Goal: Task Accomplishment & Management: Manage account settings

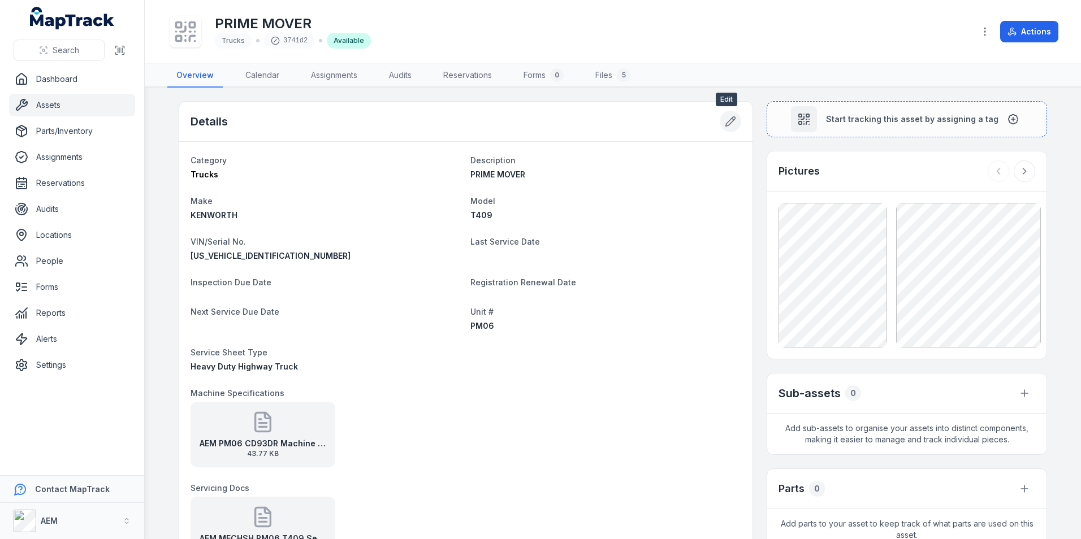
click at [732, 122] on icon at bounding box center [730, 121] width 11 height 11
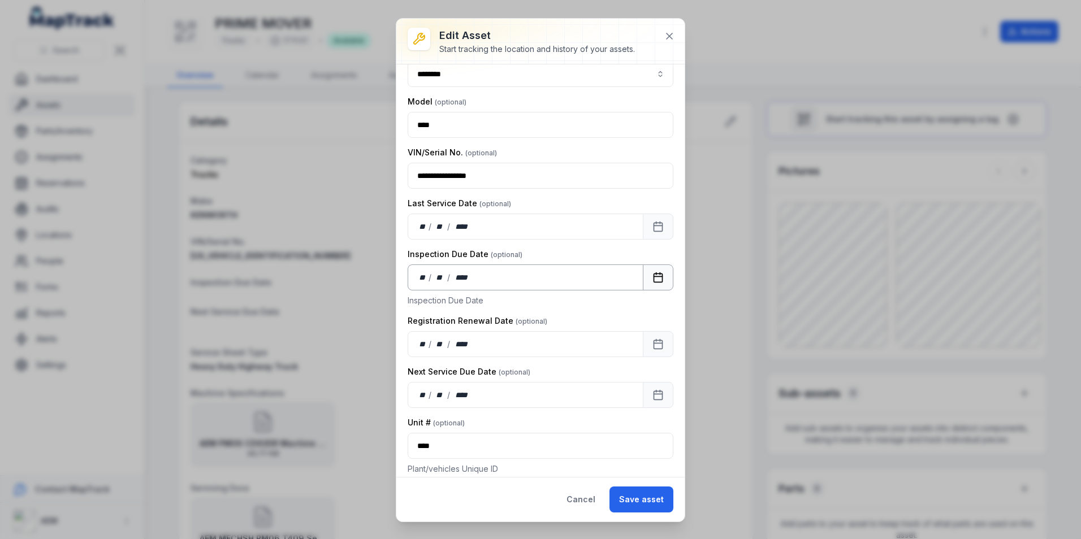
scroll to position [170, 0]
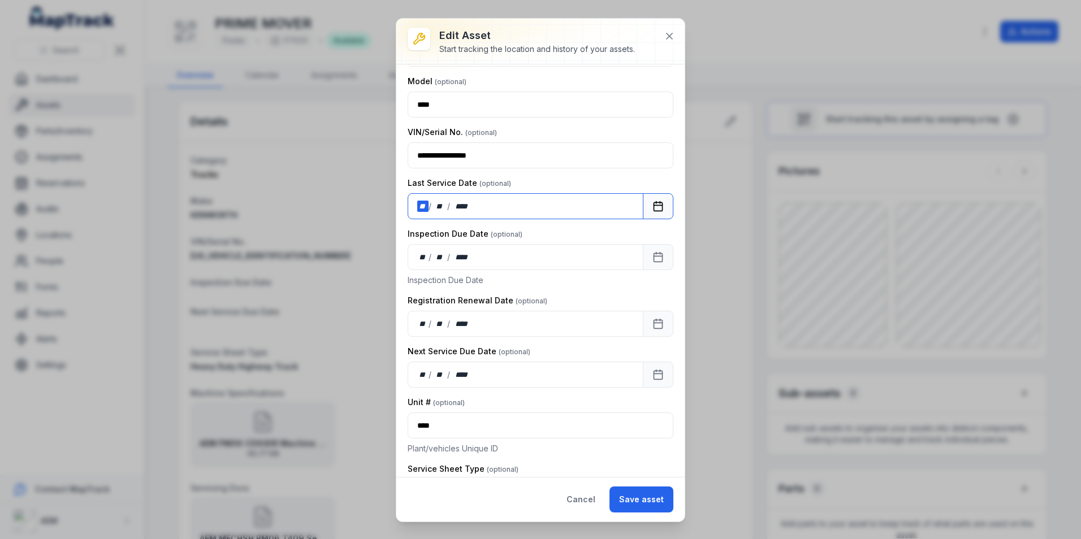
click at [429, 201] on div "/" at bounding box center [431, 206] width 4 height 11
click at [662, 36] on button at bounding box center [669, 35] width 21 height 21
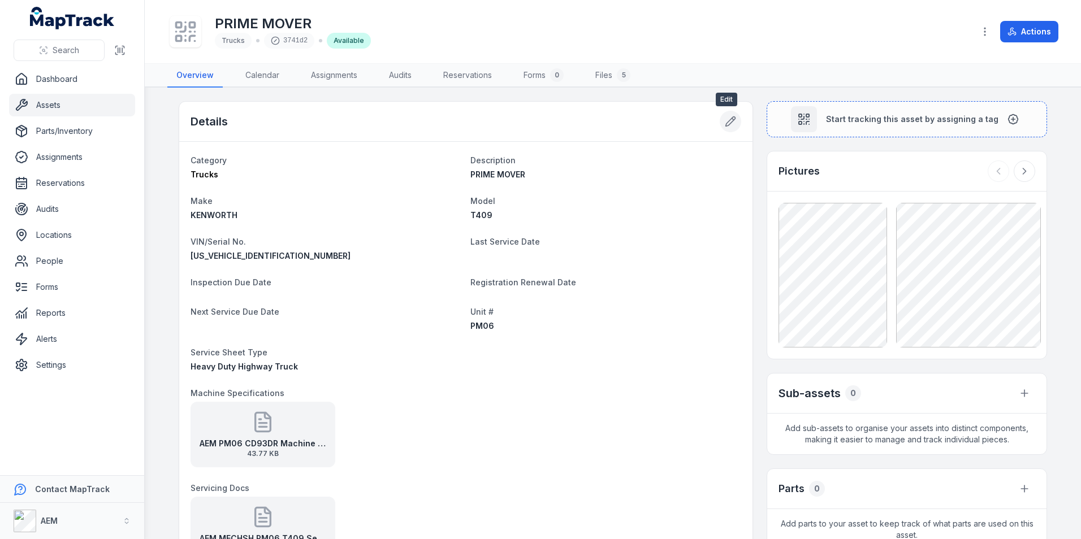
click at [726, 122] on icon at bounding box center [731, 122] width 10 height 10
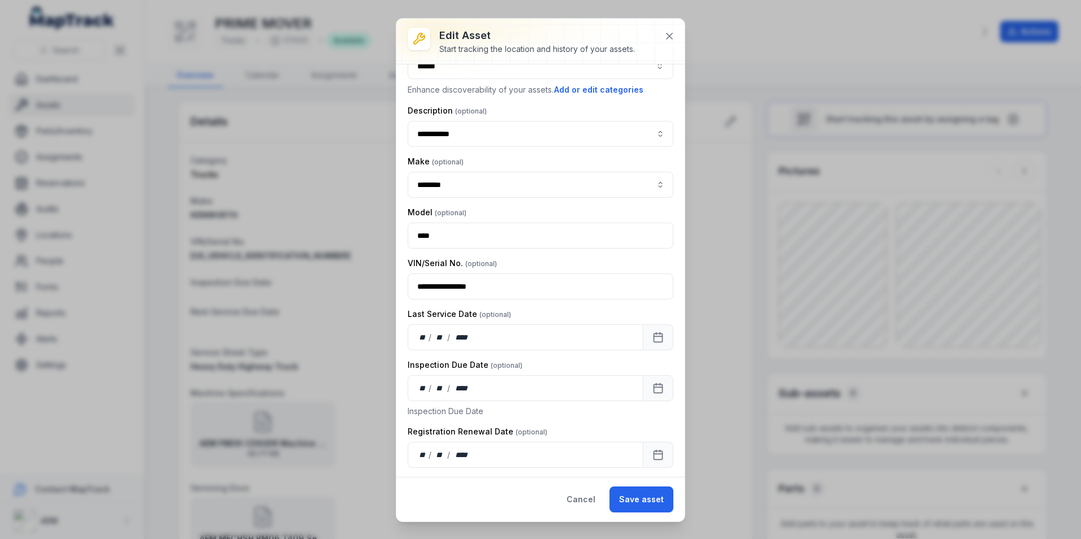
scroll to position [57, 0]
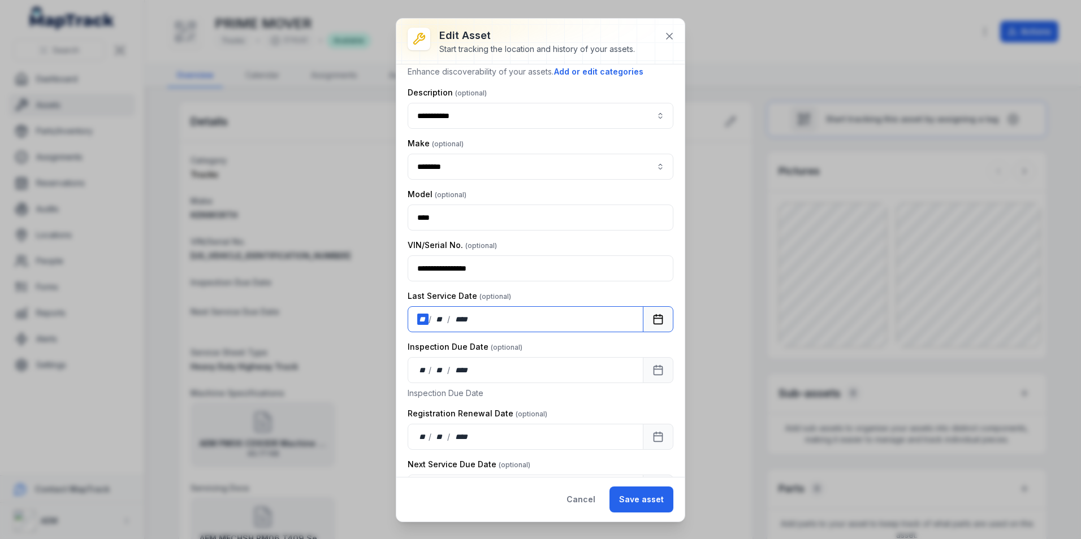
click at [422, 317] on div "**" at bounding box center [422, 319] width 11 height 11
click at [651, 509] on button "Save asset" at bounding box center [642, 500] width 64 height 26
